Goal: Task Accomplishment & Management: Use online tool/utility

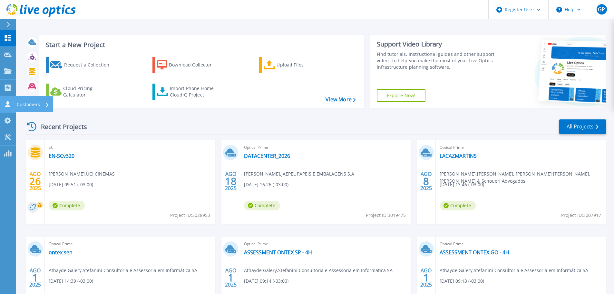
click at [13, 101] on link "Customers Customers" at bounding box center [8, 104] width 16 height 16
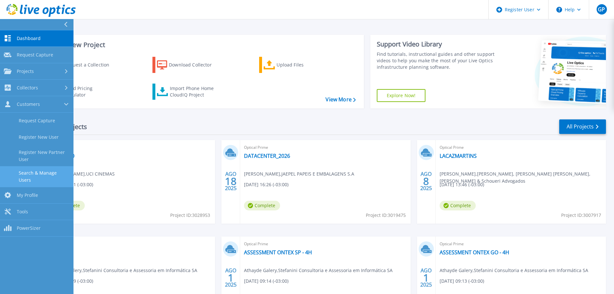
click at [37, 170] on link "Search & Manage Users" at bounding box center [36, 176] width 73 height 21
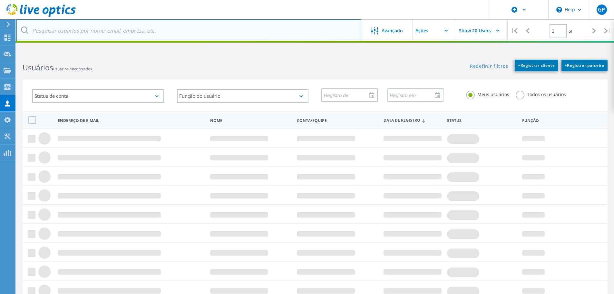
click at [102, 32] on input "text" at bounding box center [188, 30] width 345 height 23
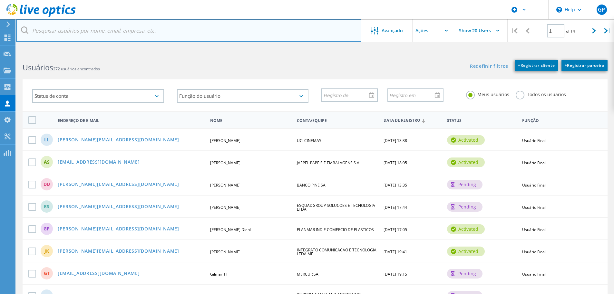
paste input "@[DOMAIN_NAME]"
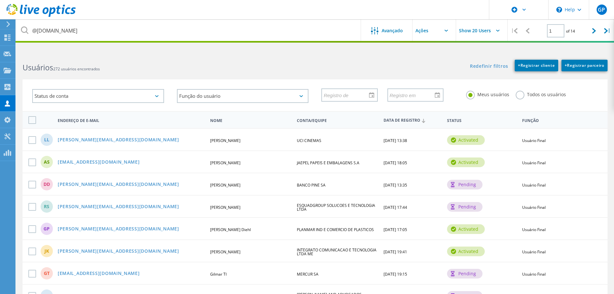
click at [521, 96] on label "Todos os usuários" at bounding box center [541, 94] width 50 height 6
click at [0, 0] on input "Todos os usuários" at bounding box center [0, 0] width 0 height 0
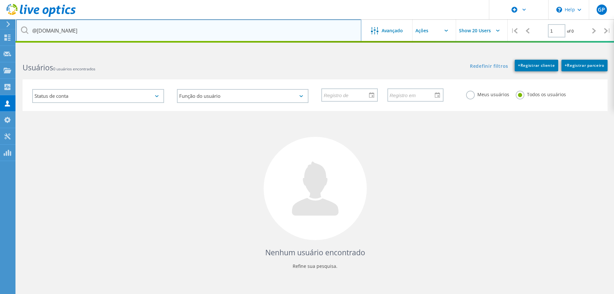
click at [94, 34] on input "@polimold.com.br" at bounding box center [188, 30] width 345 height 23
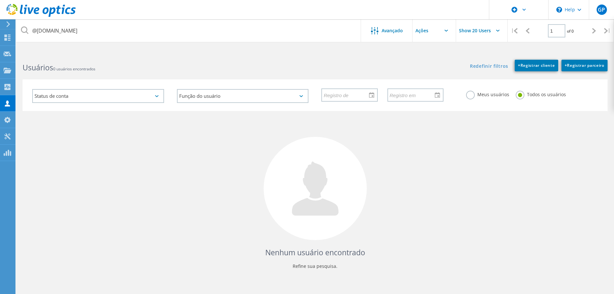
click at [435, 164] on div "Nenhum usuário encontrado Refine sua pesquisa." at bounding box center [315, 196] width 585 height 170
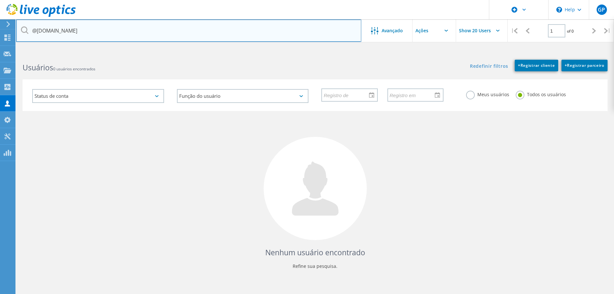
click at [93, 31] on input "@polimold.com.br" at bounding box center [188, 30] width 345 height 23
click at [117, 31] on input "@polimold.com.br" at bounding box center [188, 30] width 345 height 23
click at [87, 31] on input "@polimold.com.br" at bounding box center [188, 30] width 345 height 23
drag, startPoint x: 86, startPoint y: 30, endPoint x: 68, endPoint y: 31, distance: 18.4
click at [68, 31] on input "@polimold.com.br" at bounding box center [188, 30] width 345 height 23
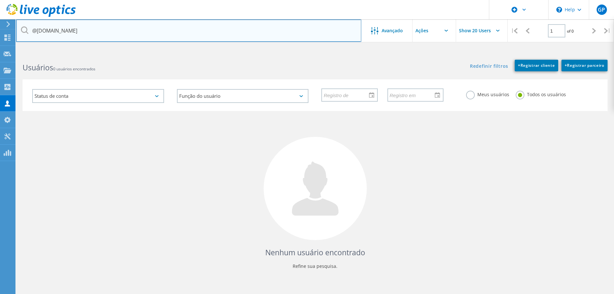
click at [37, 31] on input "@polimold.com.br" at bounding box center [188, 30] width 345 height 23
click at [95, 34] on input "polimold.com.br" at bounding box center [188, 30] width 345 height 23
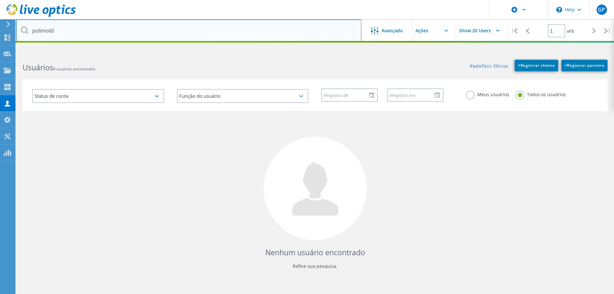
type input "polimold"
click at [110, 33] on input "polimold" at bounding box center [188, 30] width 345 height 23
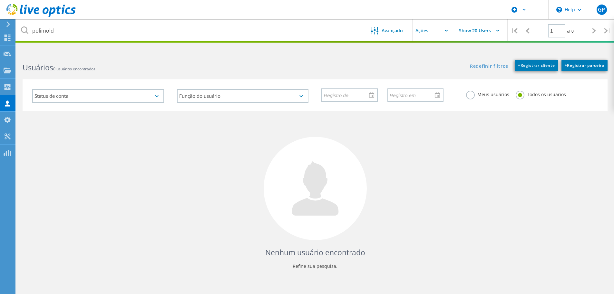
click at [467, 96] on label "Meus usuários" at bounding box center [487, 94] width 43 height 6
click at [0, 0] on input "Meus usuários" at bounding box center [0, 0] width 0 height 0
click at [516, 94] on label "Todos os usuários" at bounding box center [541, 94] width 50 height 6
click at [0, 0] on input "Todos os usuários" at bounding box center [0, 0] width 0 height 0
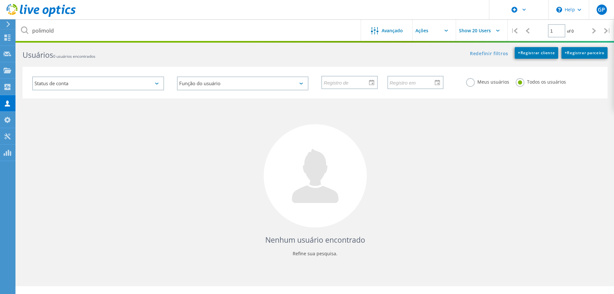
scroll to position [24, 0]
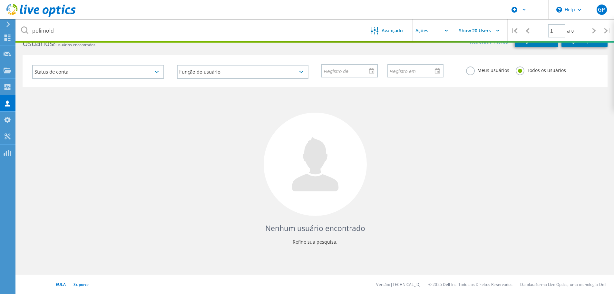
click at [441, 176] on div "Nenhum usuário encontrado Refine sua pesquisa." at bounding box center [315, 172] width 585 height 170
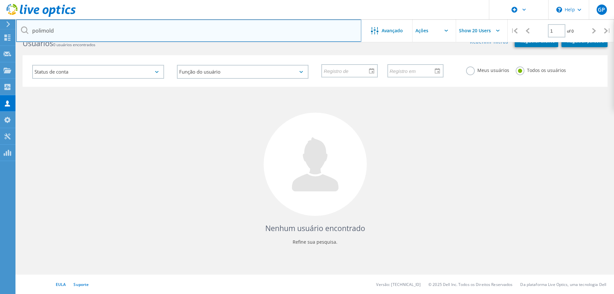
drag, startPoint x: 86, startPoint y: 33, endPoint x: 74, endPoint y: 33, distance: 11.3
click at [86, 33] on input "polimold" at bounding box center [188, 30] width 345 height 23
drag, startPoint x: 62, startPoint y: 32, endPoint x: -2, endPoint y: 31, distance: 63.8
click at [0, 31] on html "\n Help Explore Helpful Articles Contact Support GP Usuário Dell Guilherme Pico…" at bounding box center [307, 135] width 614 height 318
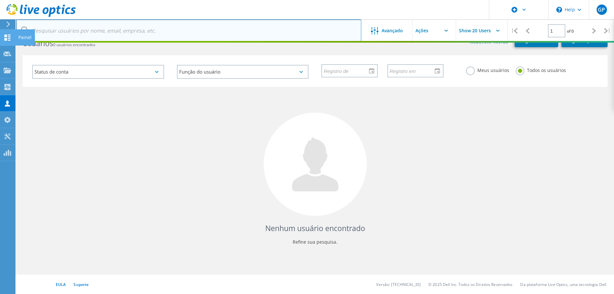
paste input "lucianolopes@polimold.com.br"
type input "lucianolopes@polimold.com.br"
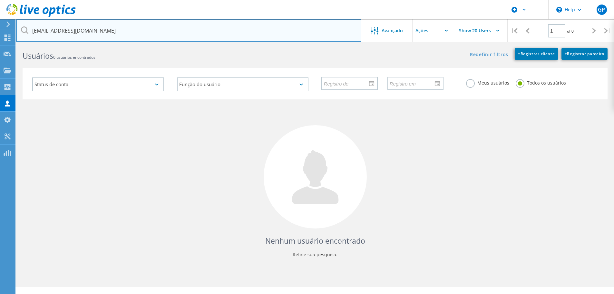
scroll to position [0, 0]
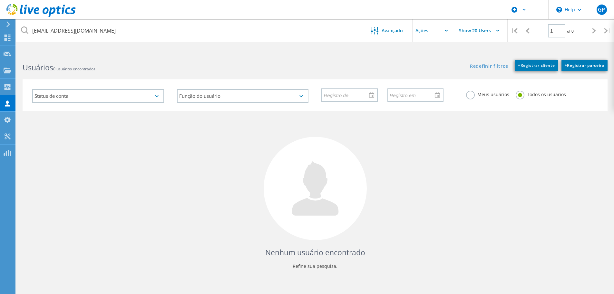
drag, startPoint x: 171, startPoint y: 171, endPoint x: 171, endPoint y: 166, distance: 4.5
click at [171, 171] on div "Nenhum usuário encontrado Refine sua pesquisa." at bounding box center [315, 196] width 585 height 170
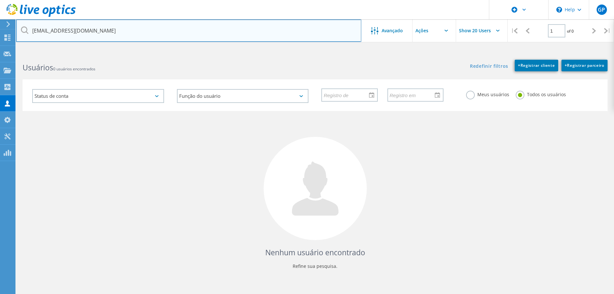
click at [133, 29] on input "lucianolopes@polimold.com.br" at bounding box center [188, 30] width 345 height 23
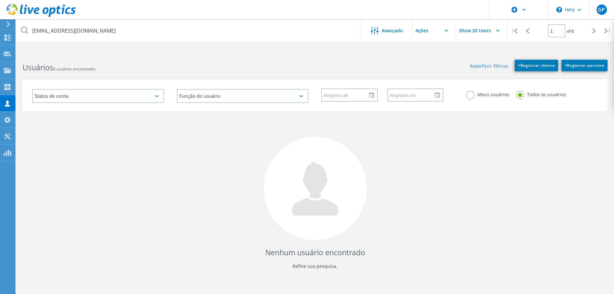
click at [527, 214] on div "Nenhum usuário encontrado Refine sua pesquisa." at bounding box center [315, 196] width 585 height 170
click at [8, 101] on use at bounding box center [7, 103] width 5 height 6
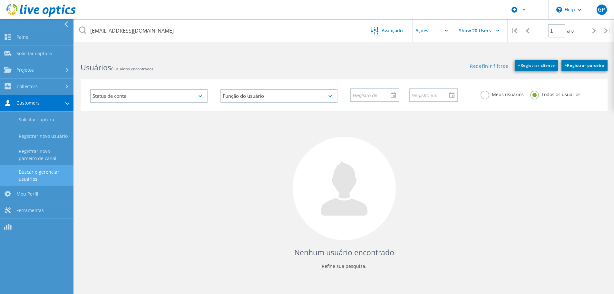
click at [32, 176] on link "Buscar e gerenciar usuários" at bounding box center [36, 175] width 73 height 21
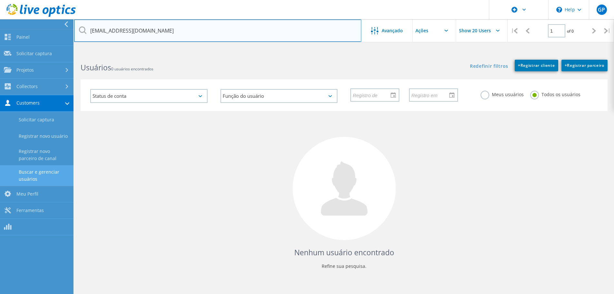
click at [209, 30] on input "lucianolopes@polimold.com.br" at bounding box center [217, 30] width 287 height 23
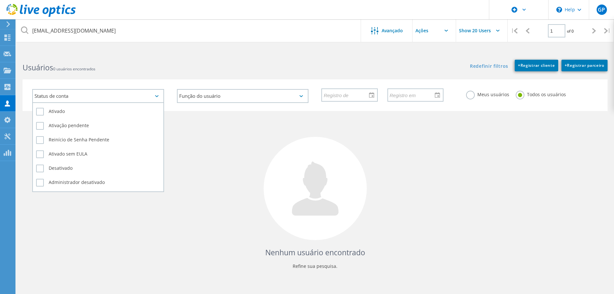
click at [156, 98] on div "Status de conta" at bounding box center [98, 96] width 132 height 14
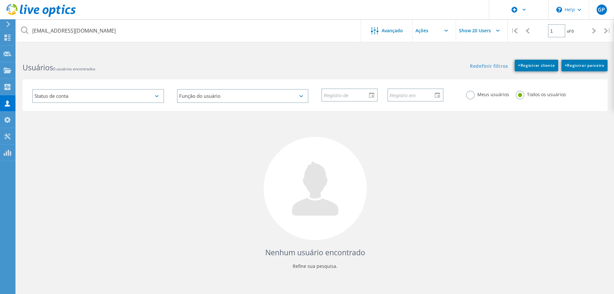
click at [214, 160] on div "Nenhum usuário encontrado Refine sua pesquisa." at bounding box center [315, 196] width 585 height 170
click at [470, 97] on label "Meus usuários" at bounding box center [487, 94] width 43 height 6
click at [0, 0] on input "Meus usuários" at bounding box center [0, 0] width 0 height 0
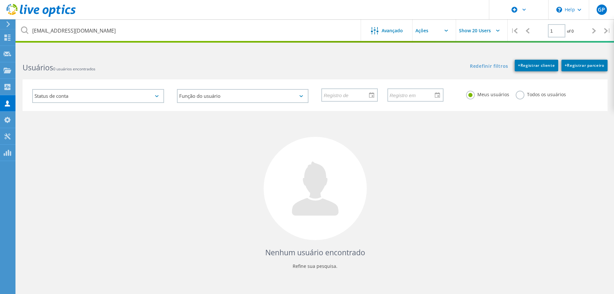
click at [518, 94] on label "Todos os usuários" at bounding box center [541, 94] width 50 height 6
click at [0, 0] on input "Todos os usuários" at bounding box center [0, 0] width 0 height 0
click at [126, 180] on div "Nenhum usuário encontrado Refine sua pesquisa." at bounding box center [315, 196] width 585 height 170
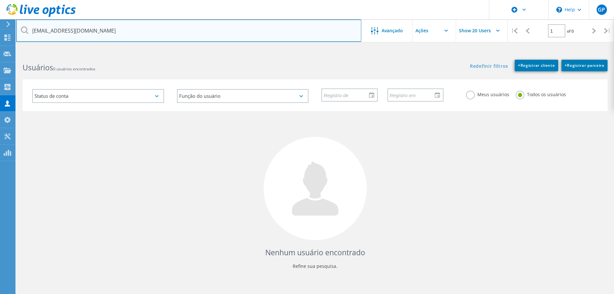
click at [136, 33] on input "lucianolopes@polimold.com.br" at bounding box center [188, 30] width 345 height 23
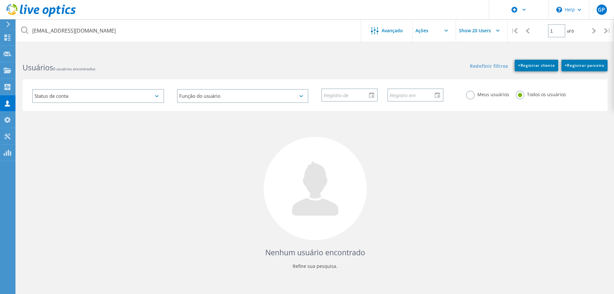
click at [517, 96] on label "Todos os usuários" at bounding box center [541, 94] width 50 height 6
click at [0, 0] on input "Todos os usuários" at bounding box center [0, 0] width 0 height 0
